Goal: Task Accomplishment & Management: Manage account settings

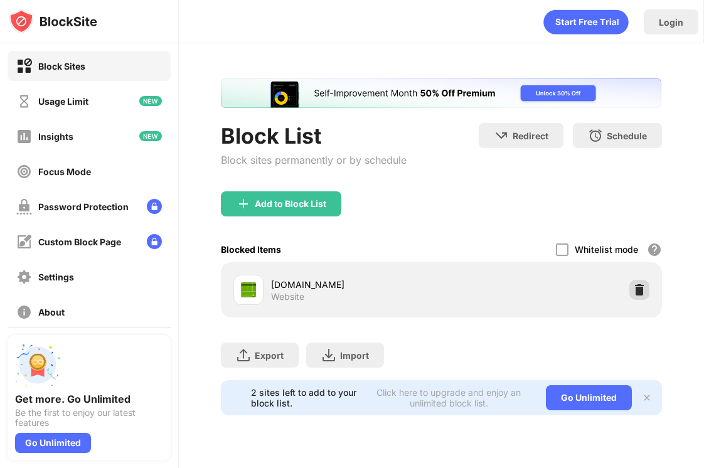
click at [637, 295] on img at bounding box center [640, 290] width 13 height 13
